Goal: Task Accomplishment & Management: Manage account settings

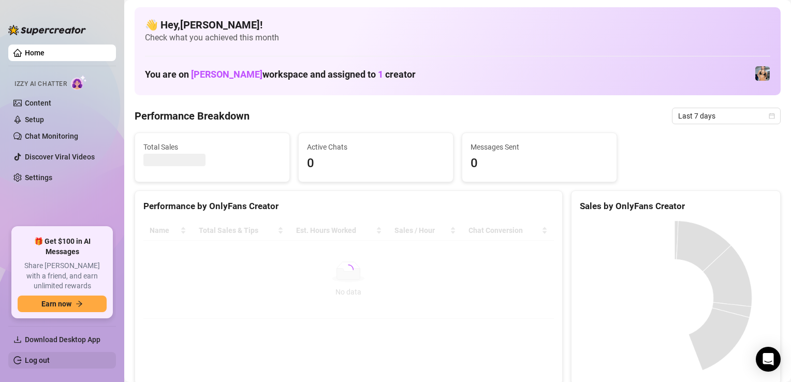
click at [50, 363] on link "Log out" at bounding box center [37, 360] width 25 height 8
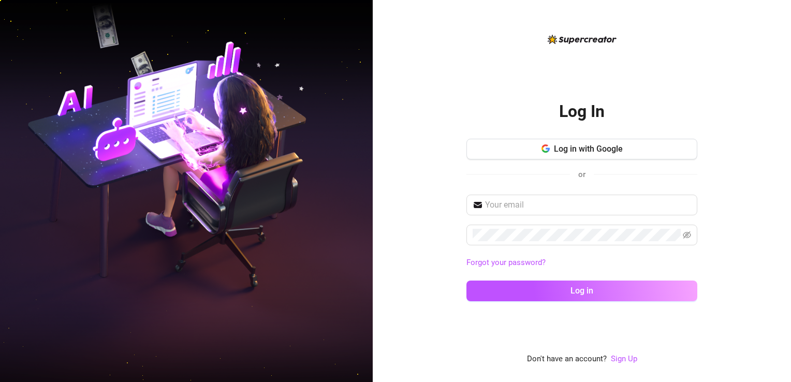
click at [528, 189] on div "Log in with Google or" at bounding box center [581, 167] width 231 height 56
click at [526, 199] on input "text" at bounding box center [588, 205] width 206 height 12
type input "[EMAIL_ADDRESS][DOMAIN_NAME]"
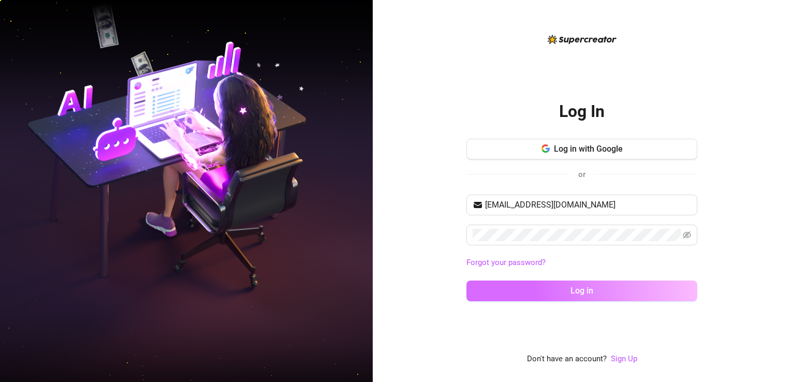
click at [540, 290] on button "Log in" at bounding box center [581, 290] width 231 height 21
